Goal: Information Seeking & Learning: Learn about a topic

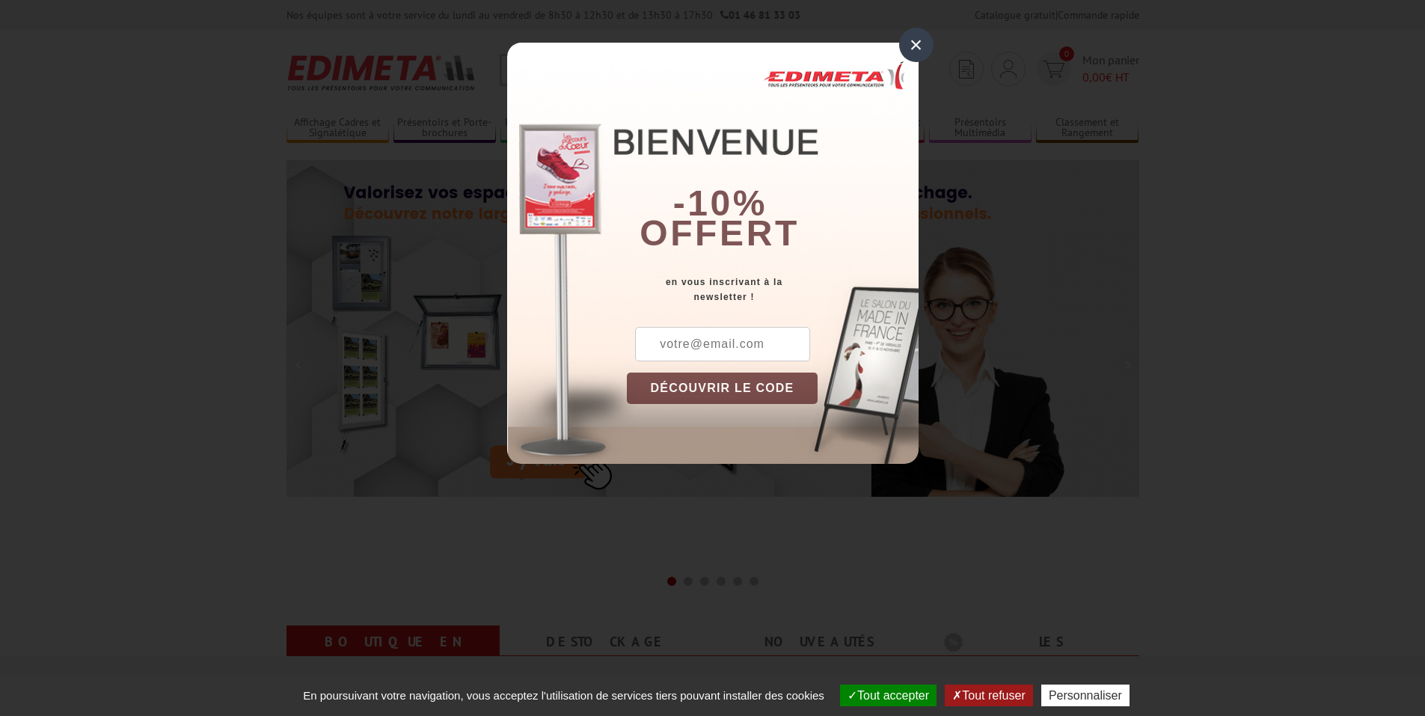
click at [916, 46] on div "×" at bounding box center [916, 45] width 34 height 34
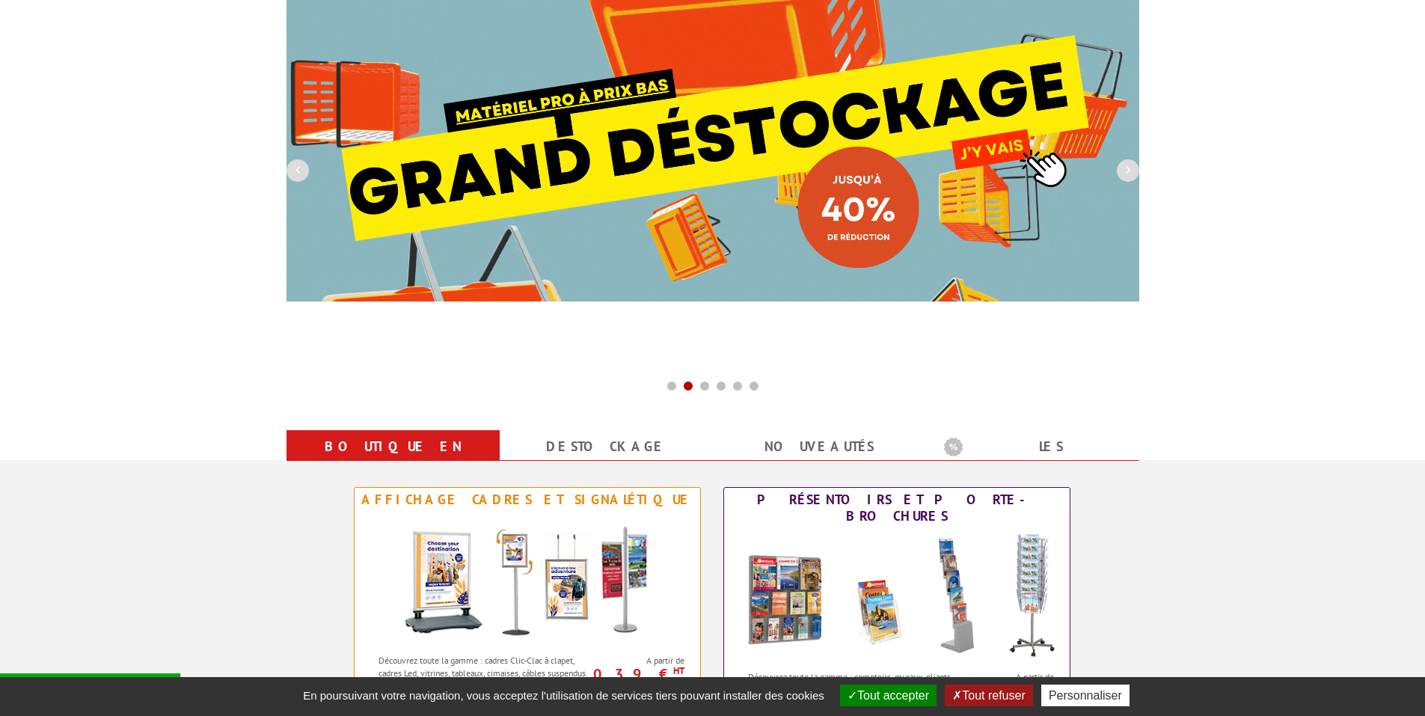
scroll to position [224, 0]
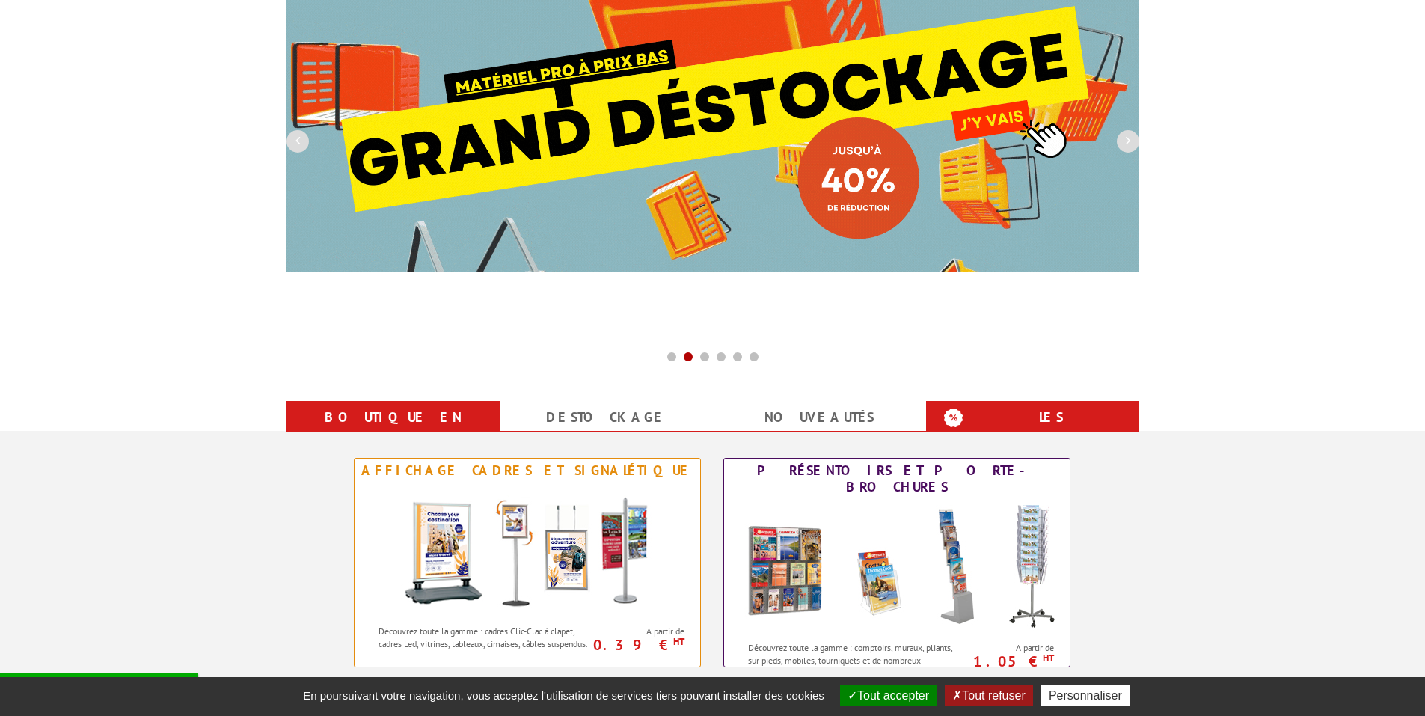
click at [1033, 422] on b "Les promotions" at bounding box center [1037, 419] width 187 height 30
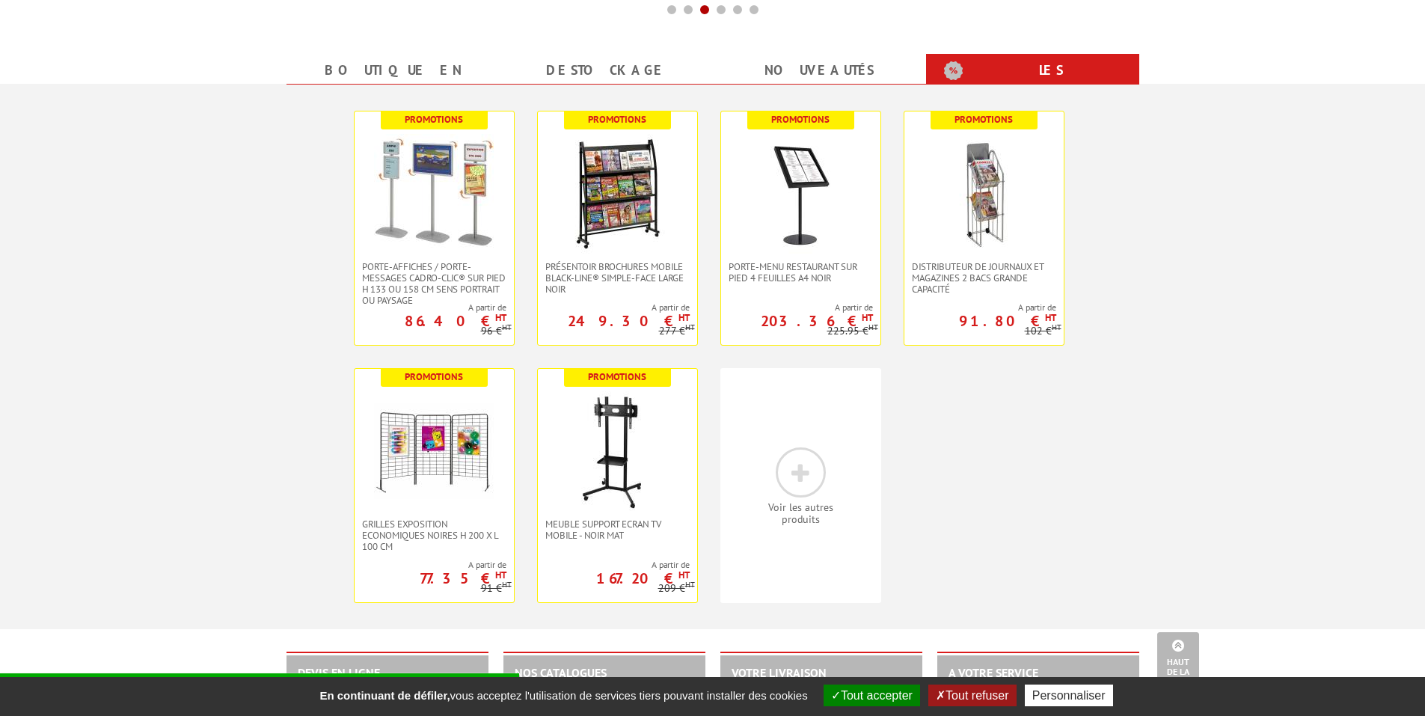
scroll to position [598, 0]
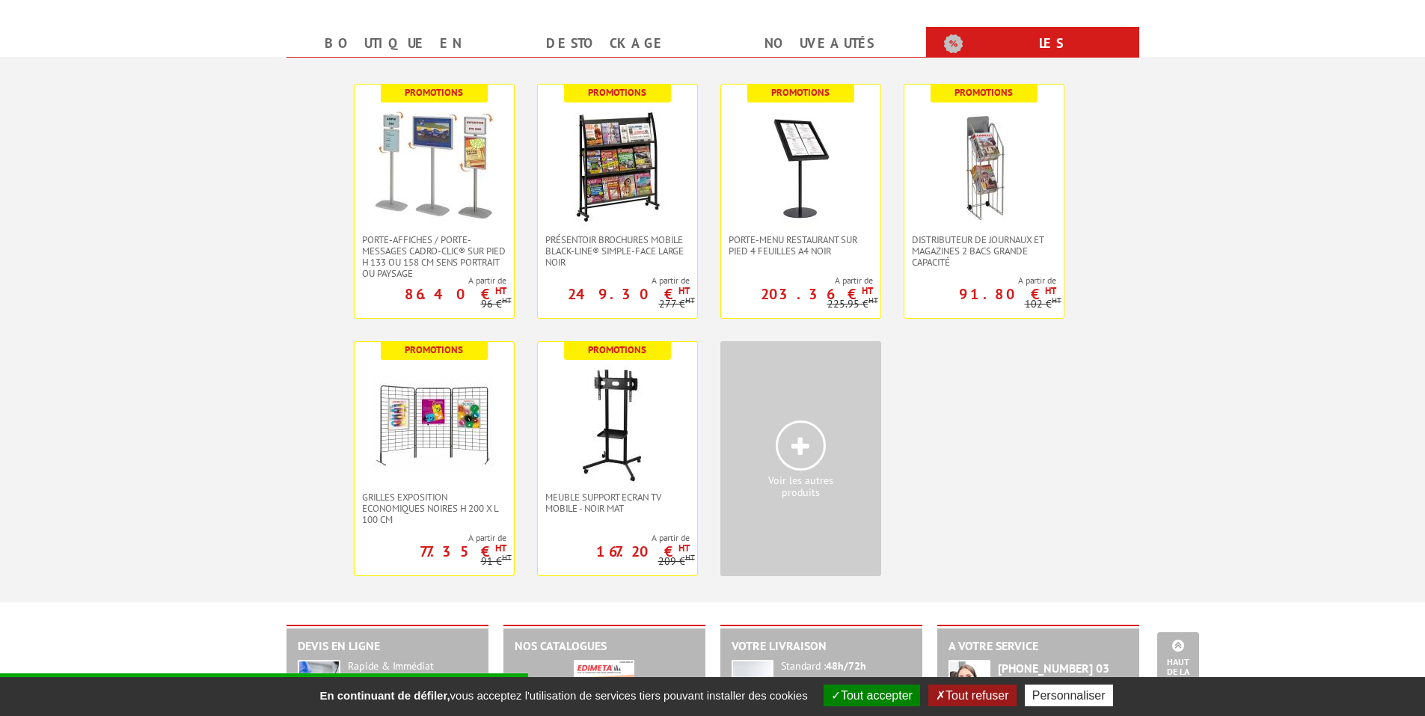
click at [793, 446] on icon at bounding box center [800, 446] width 18 height 22
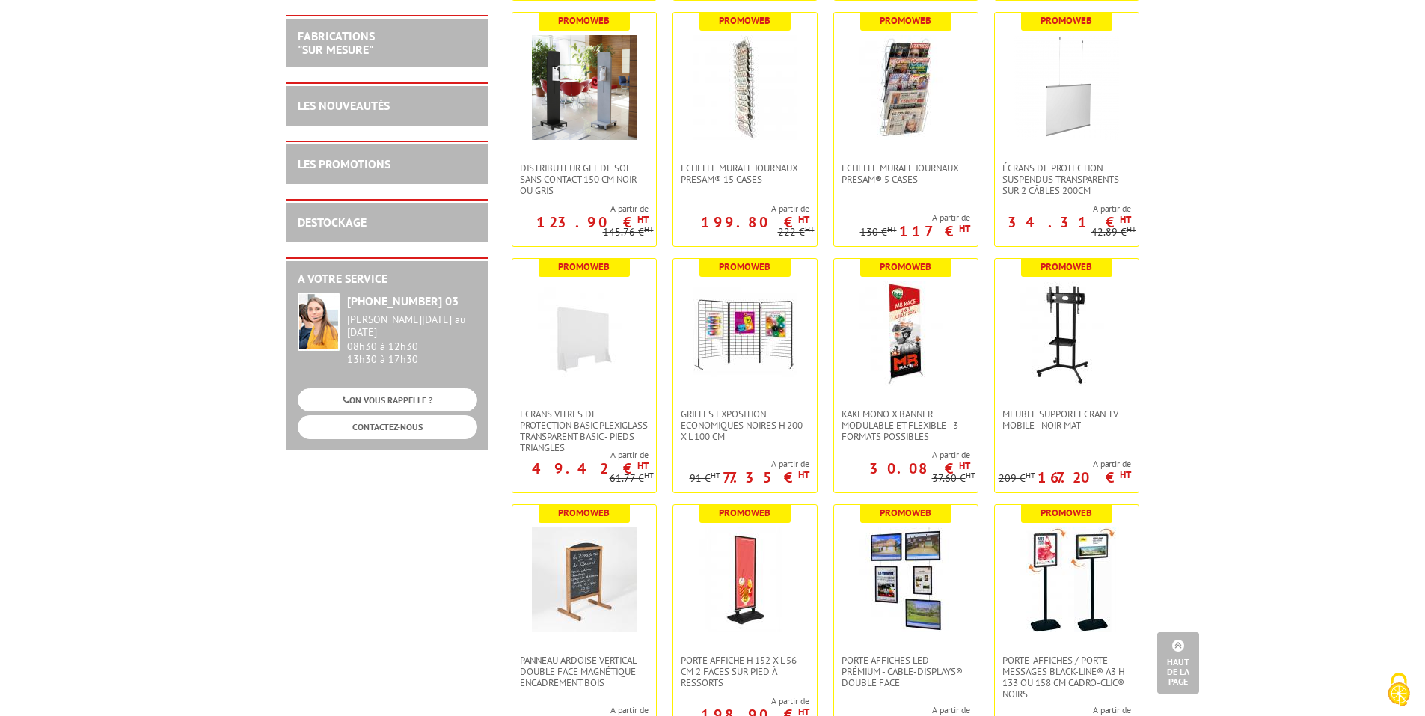
scroll to position [1272, 0]
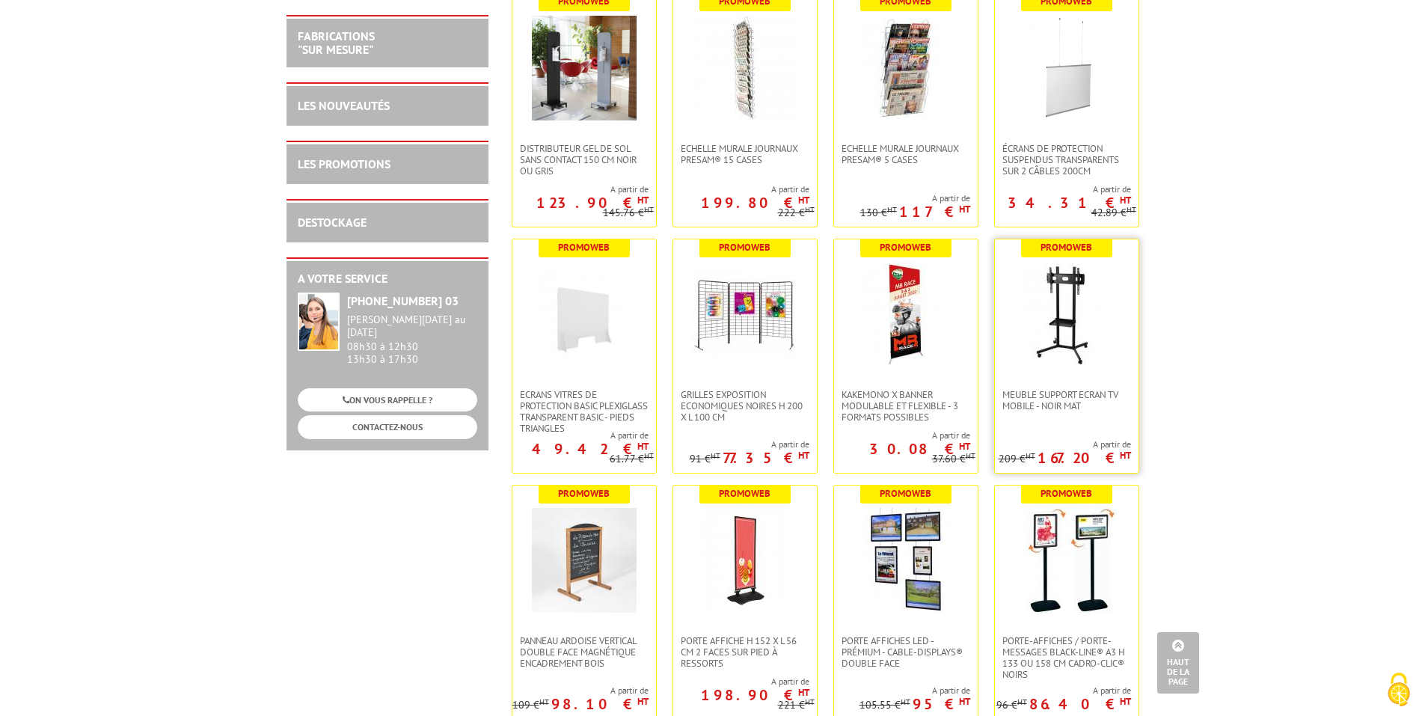
click at [1052, 358] on img at bounding box center [1066, 314] width 105 height 105
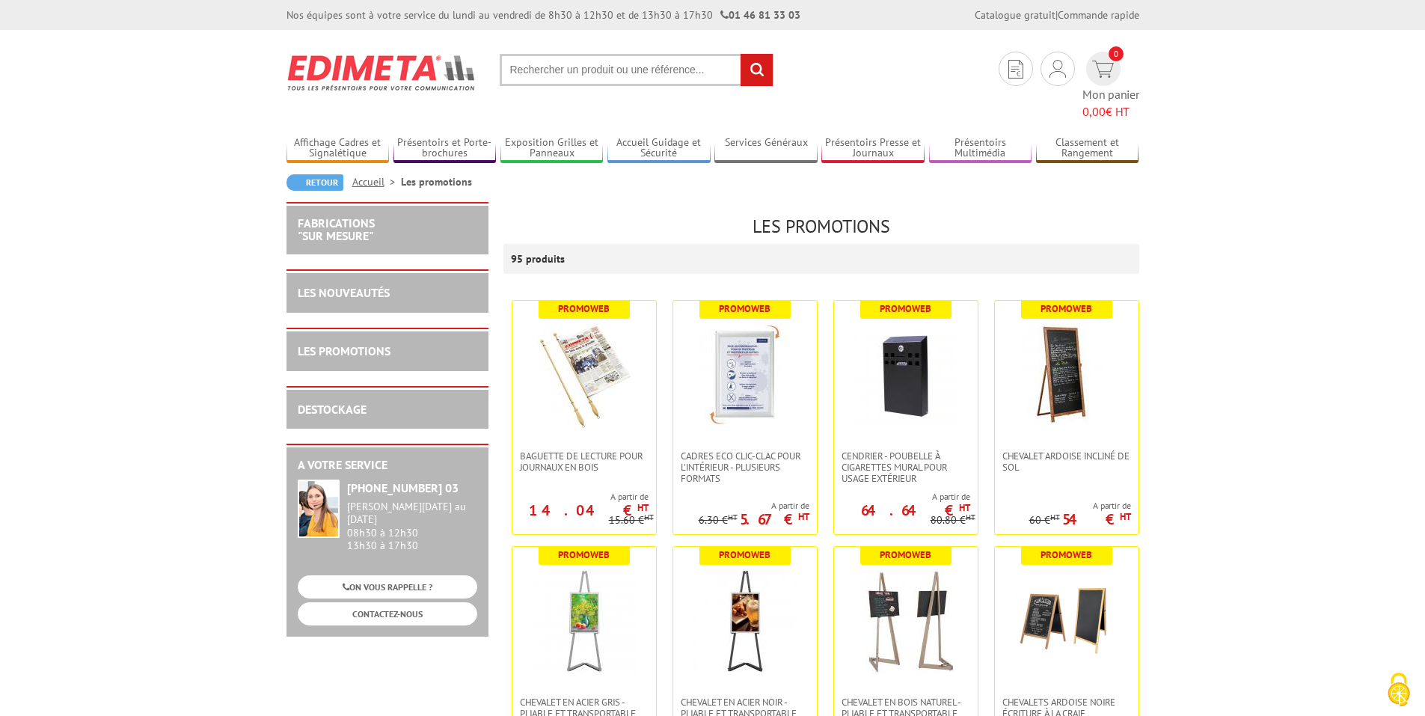
click at [309, 67] on img at bounding box center [382, 72] width 191 height 55
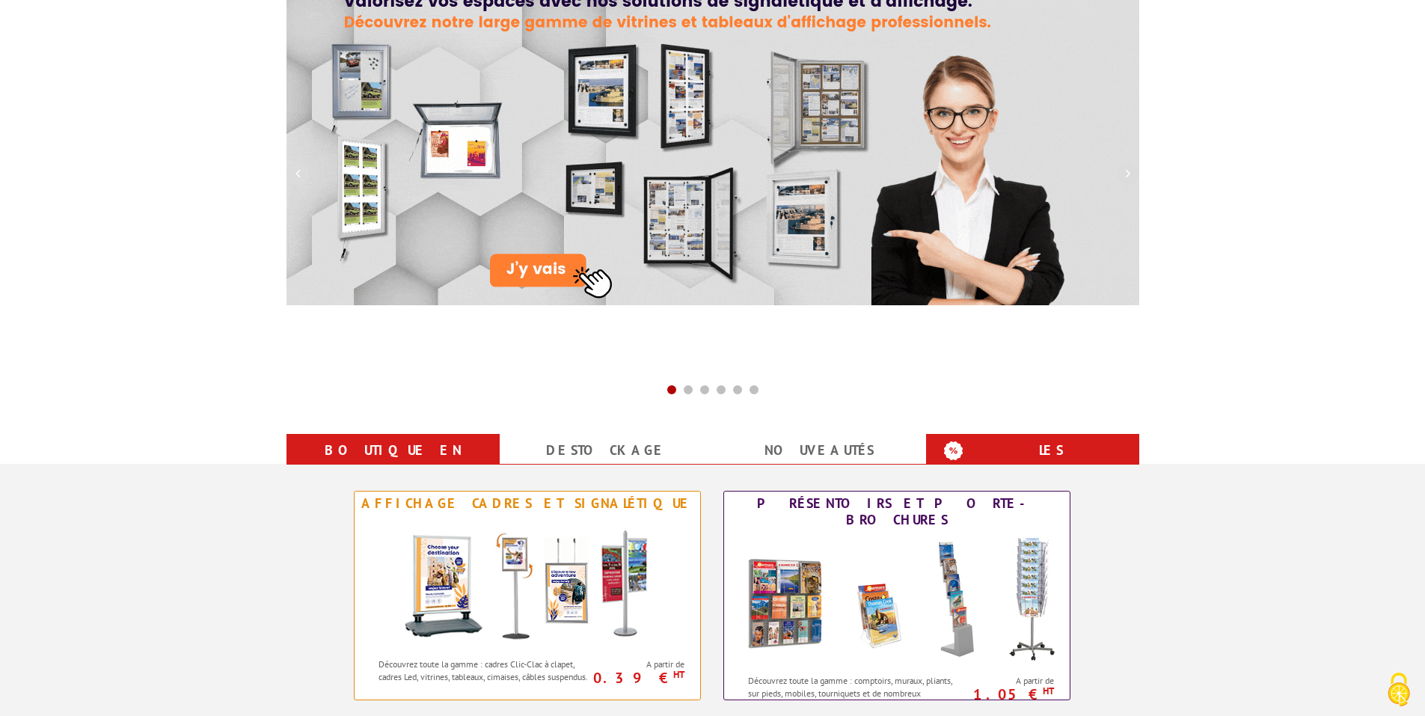
scroll to position [224, 0]
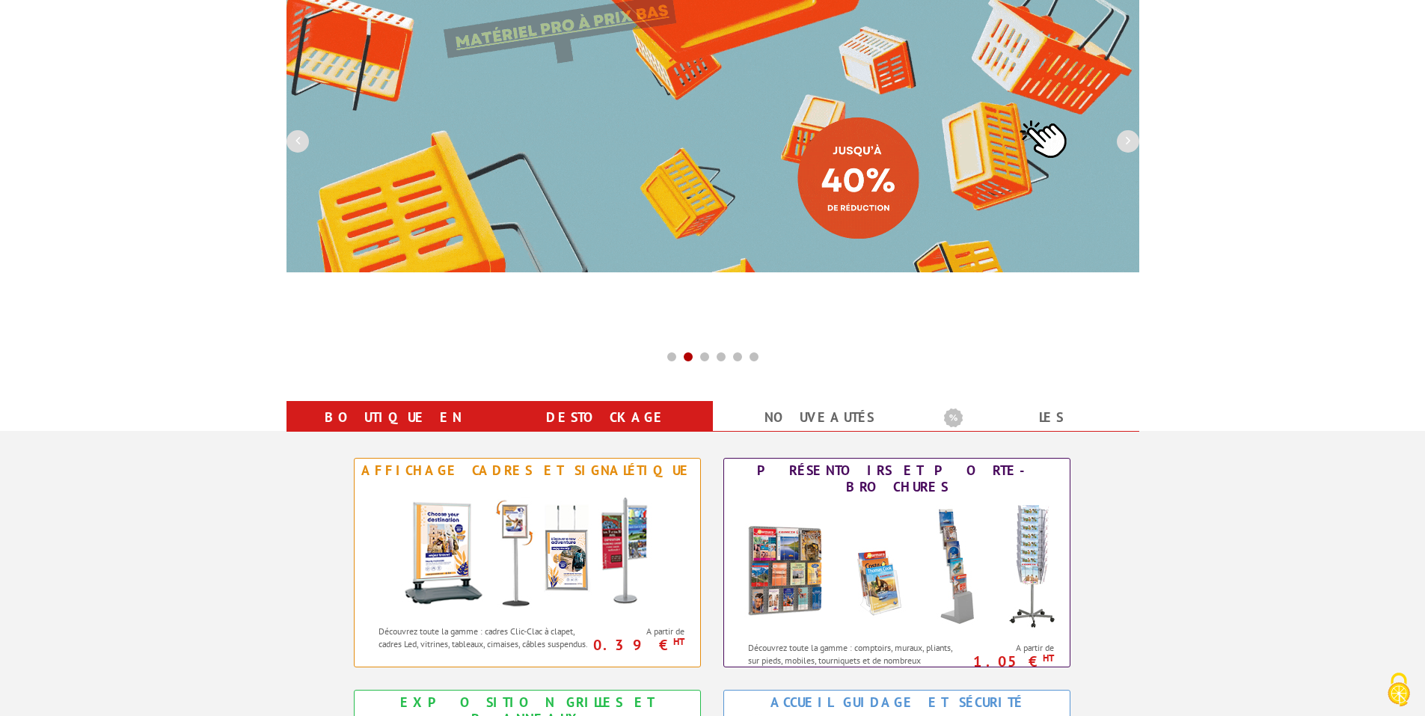
click at [596, 417] on link "Destockage" at bounding box center [606, 417] width 177 height 27
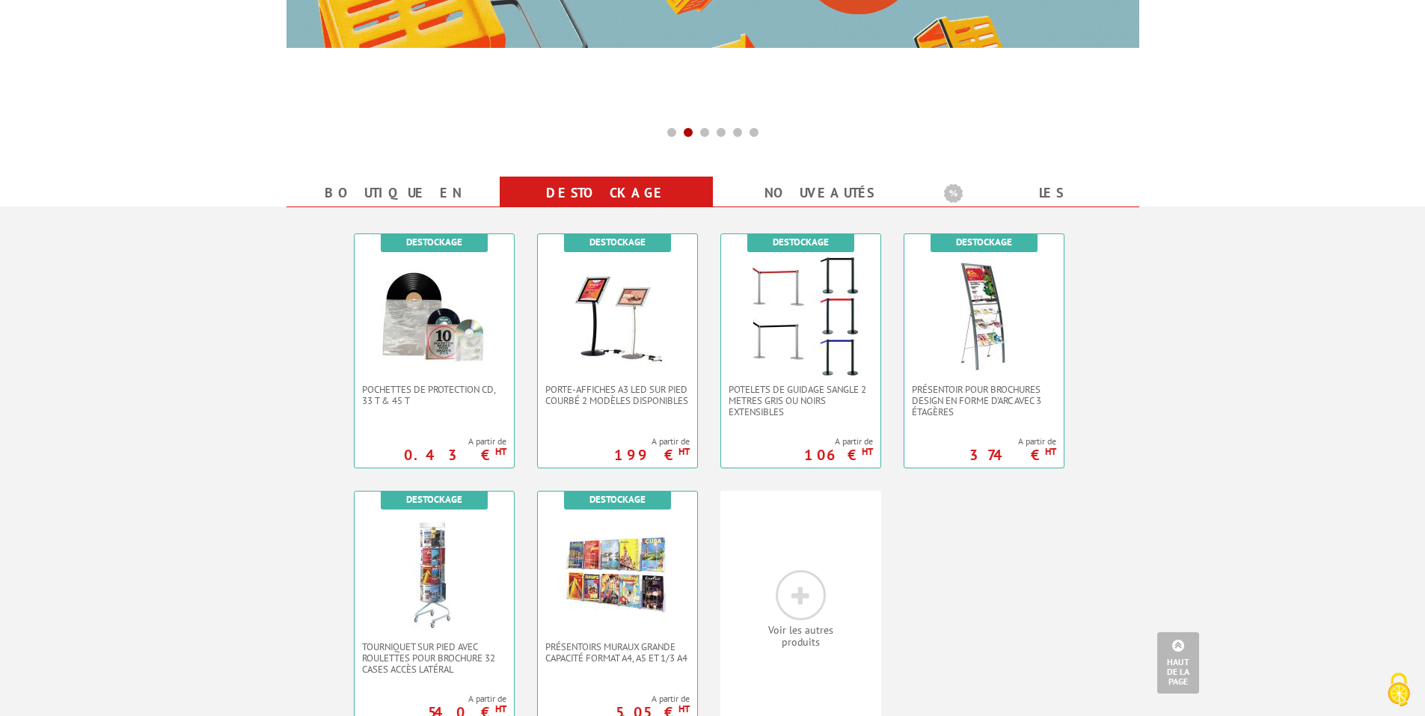
scroll to position [524, 0]
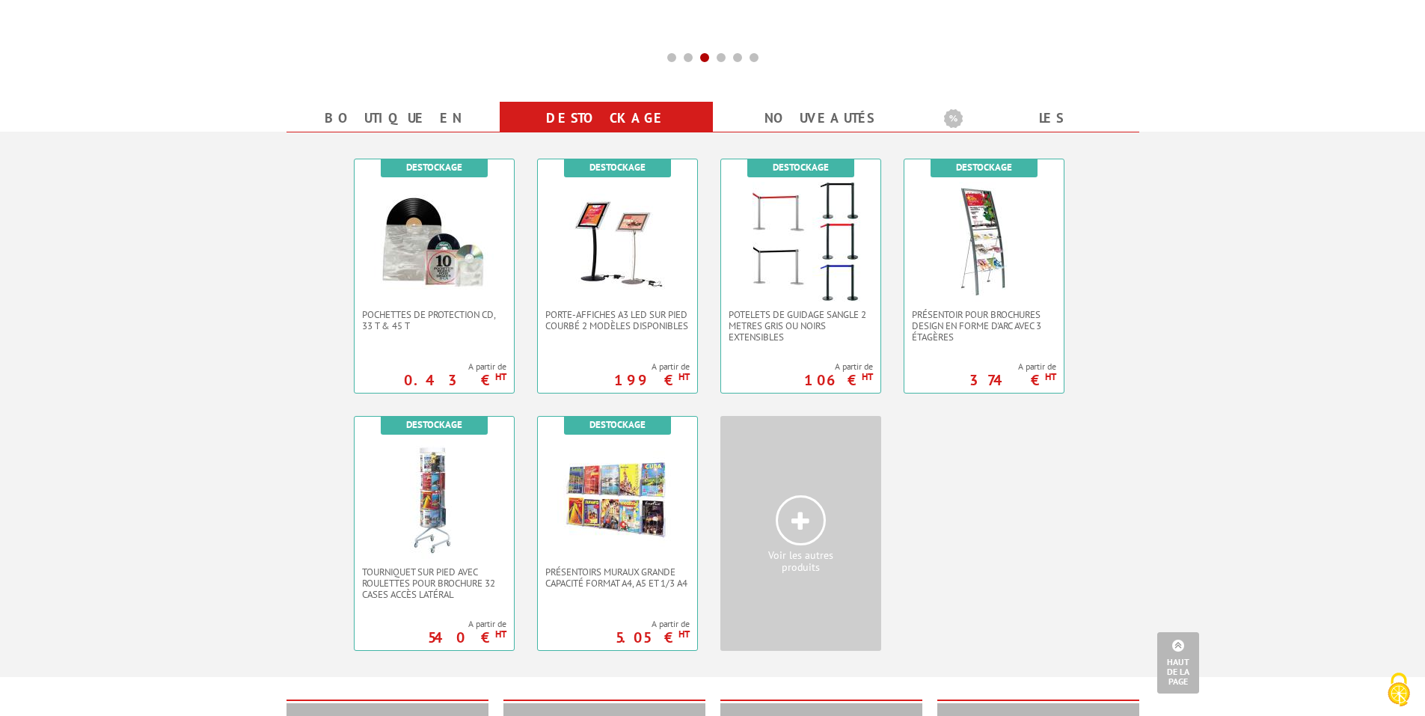
click at [787, 518] on span at bounding box center [801, 520] width 50 height 50
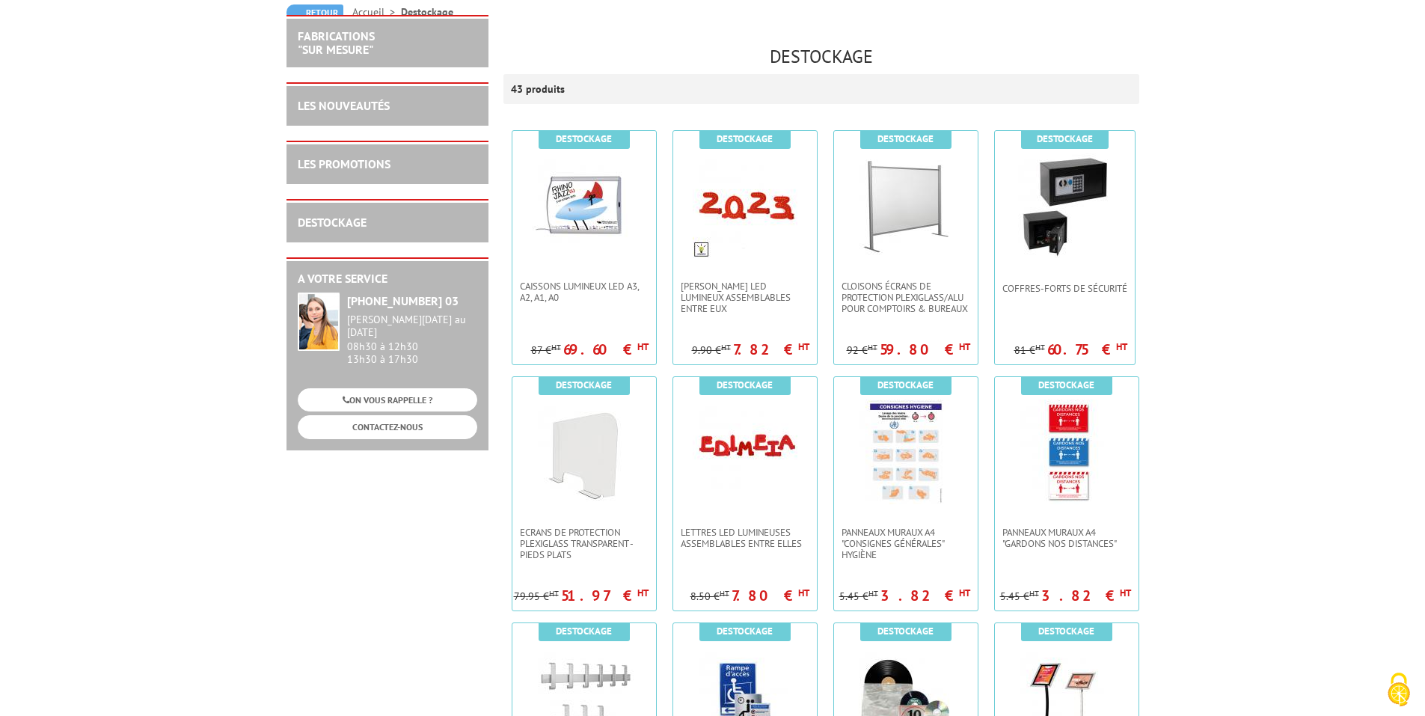
scroll to position [224, 0]
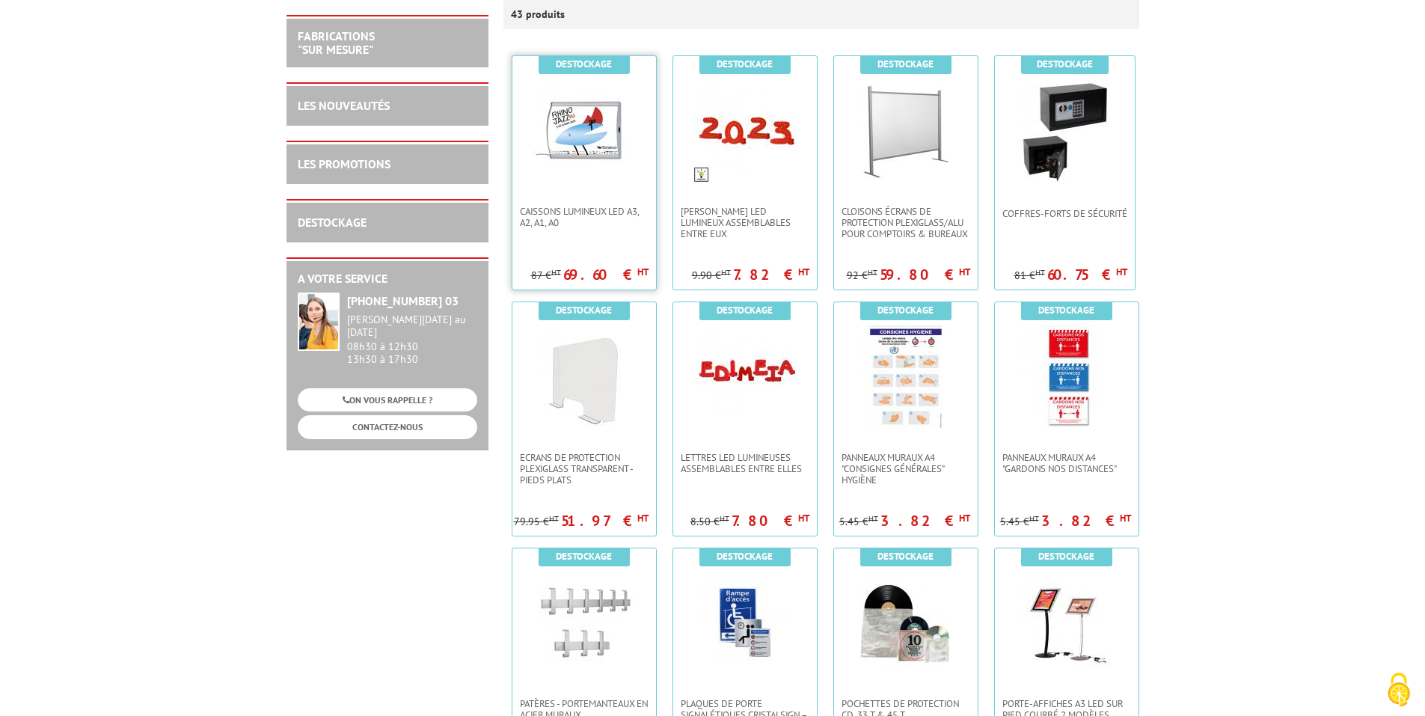
click at [593, 146] on img at bounding box center [584, 131] width 105 height 105
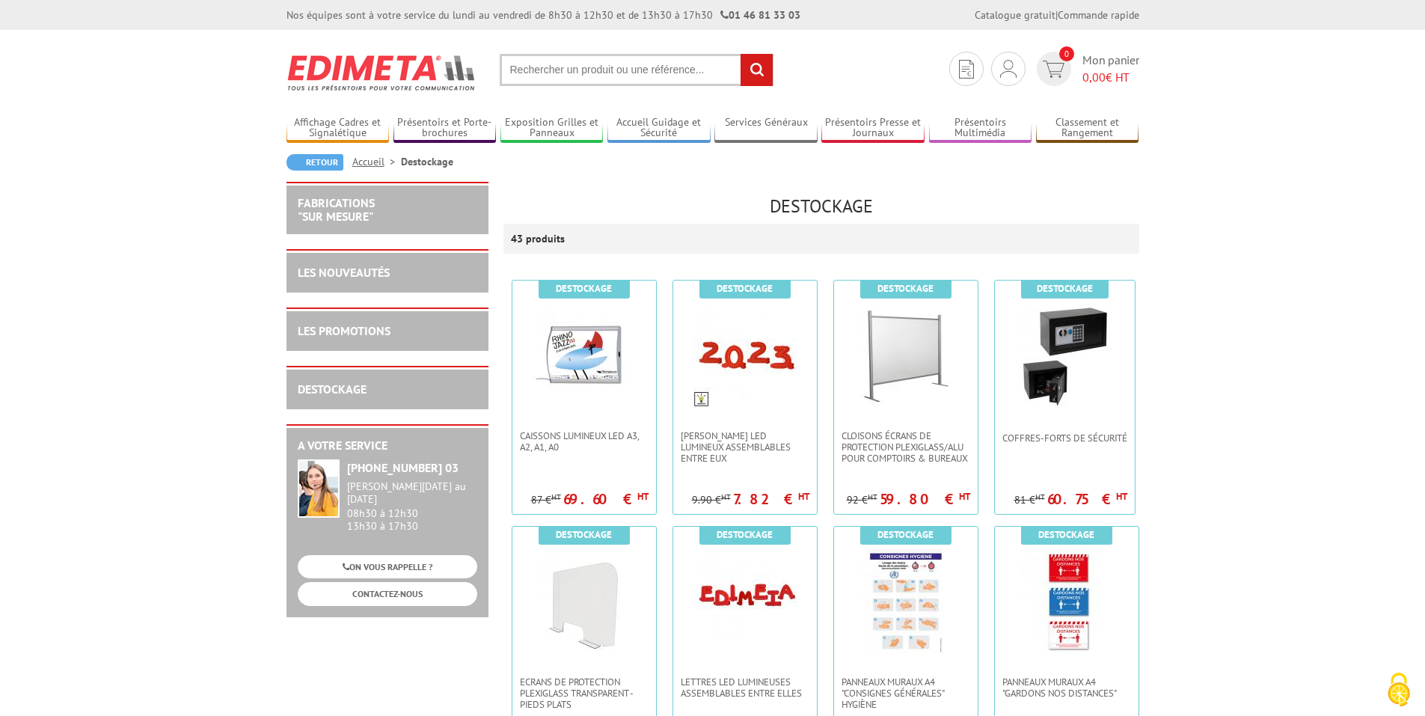
click at [384, 259] on div "LES NOUVEAUTÉS" at bounding box center [388, 272] width 202 height 42
click at [363, 269] on link "LES NOUVEAUTÉS" at bounding box center [344, 272] width 92 height 15
